Goal: Find contact information: Find contact information

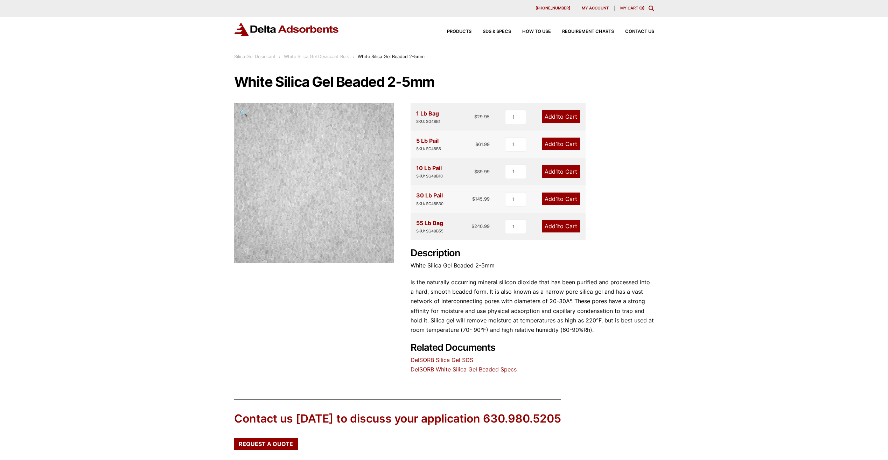
click at [303, 82] on h1 "White Silica Gel Beaded 2-5mm" at bounding box center [444, 82] width 420 height 15
copy h1 "Silica"
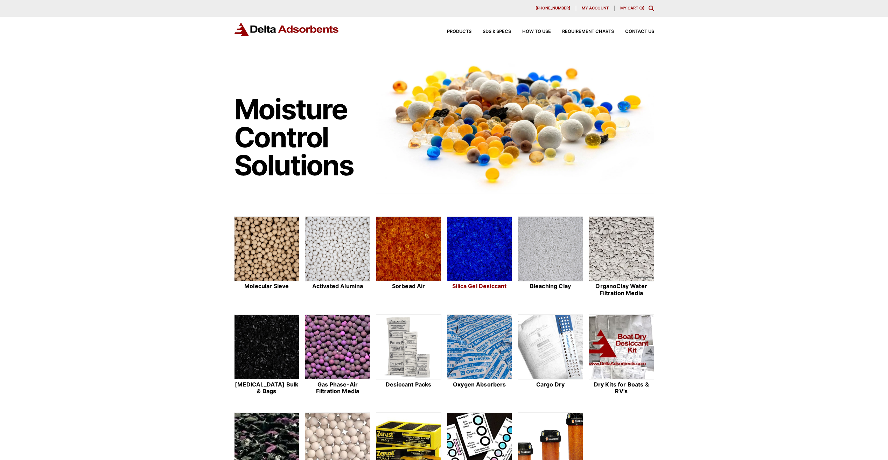
click at [479, 268] on img at bounding box center [479, 249] width 65 height 65
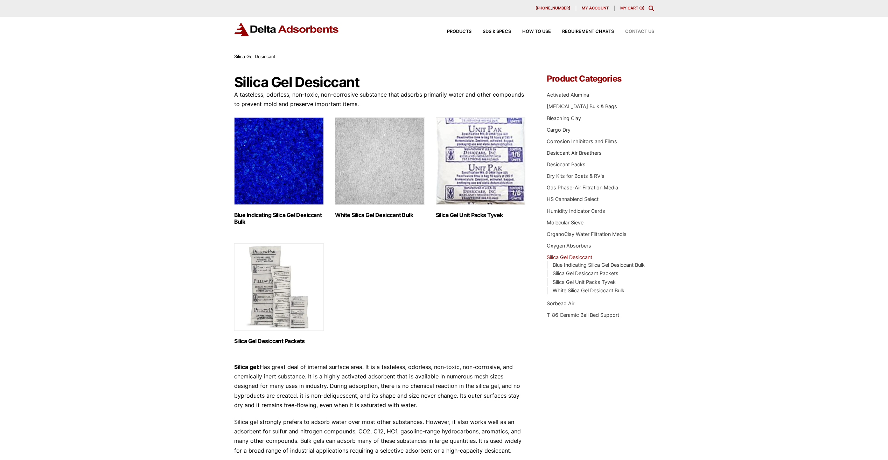
click at [645, 30] on span "Contact Us" at bounding box center [639, 31] width 29 height 5
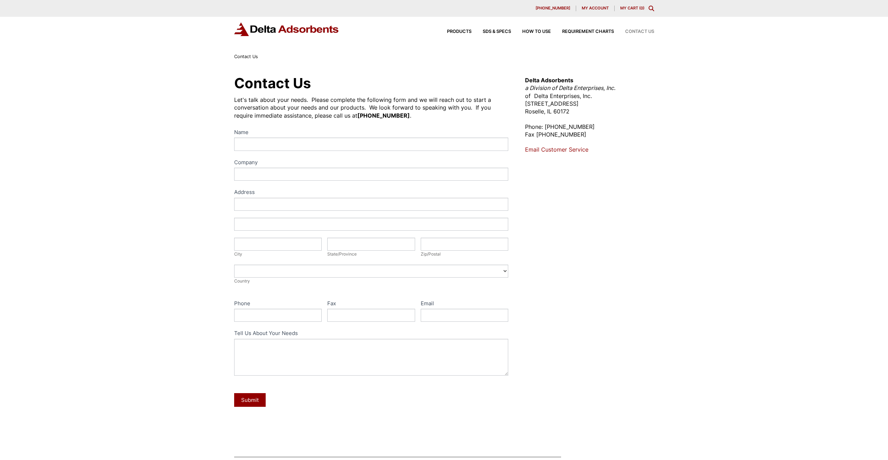
scroll to position [140, 0]
